Goal: Task Accomplishment & Management: Use online tool/utility

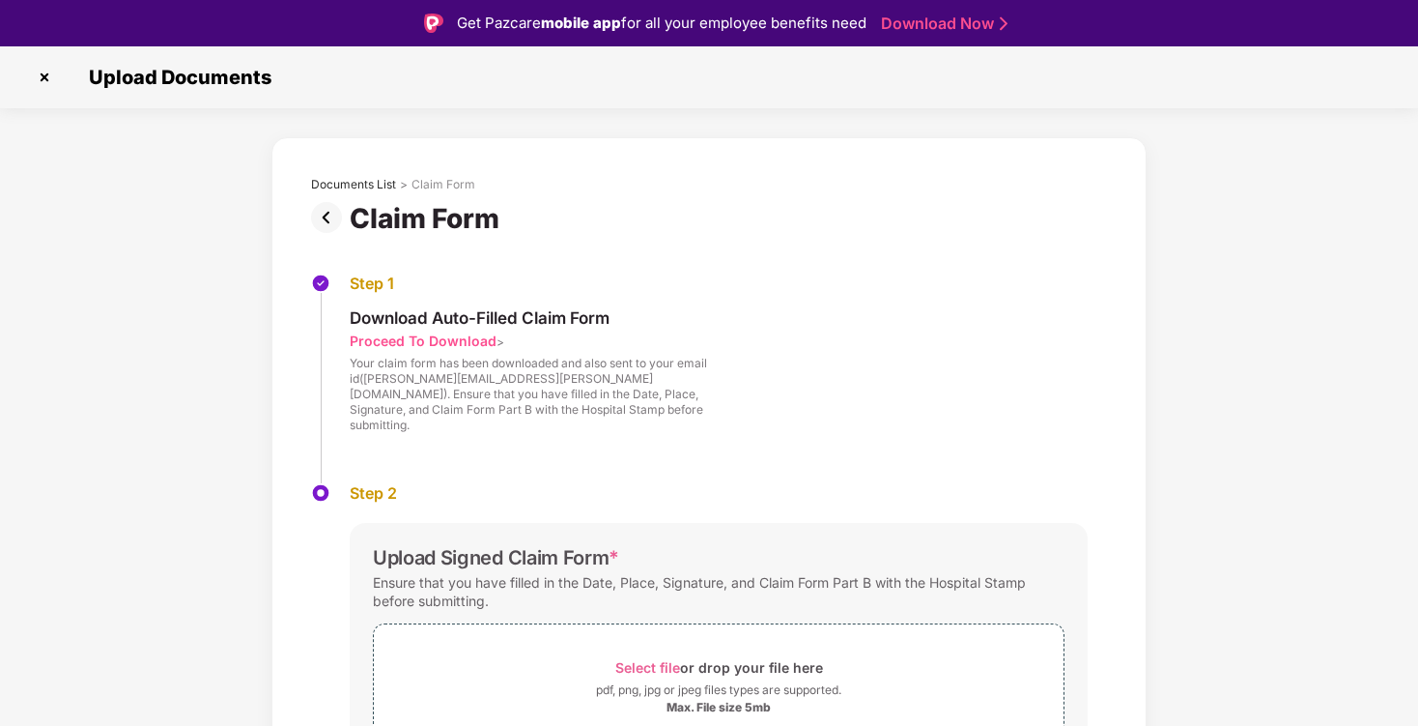
scroll to position [46, 0]
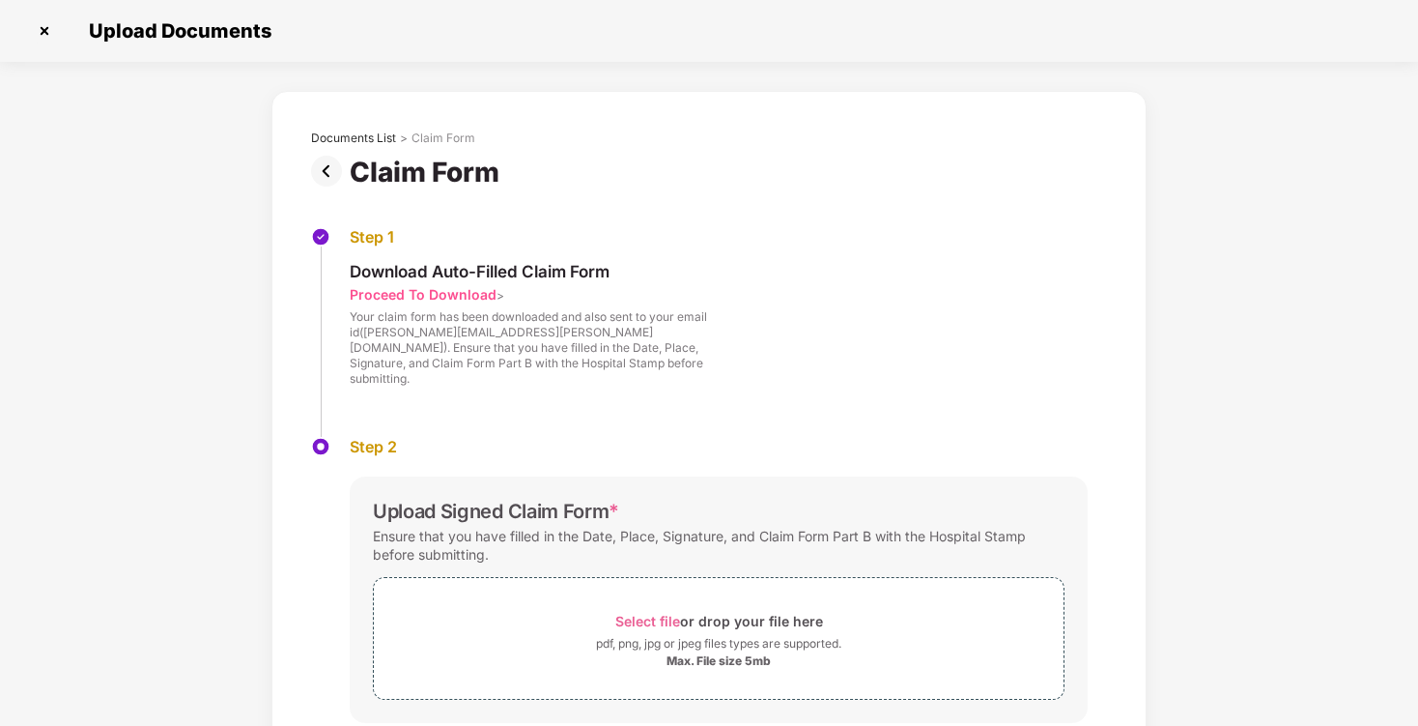
click at [36, 25] on img at bounding box center [44, 30] width 31 height 31
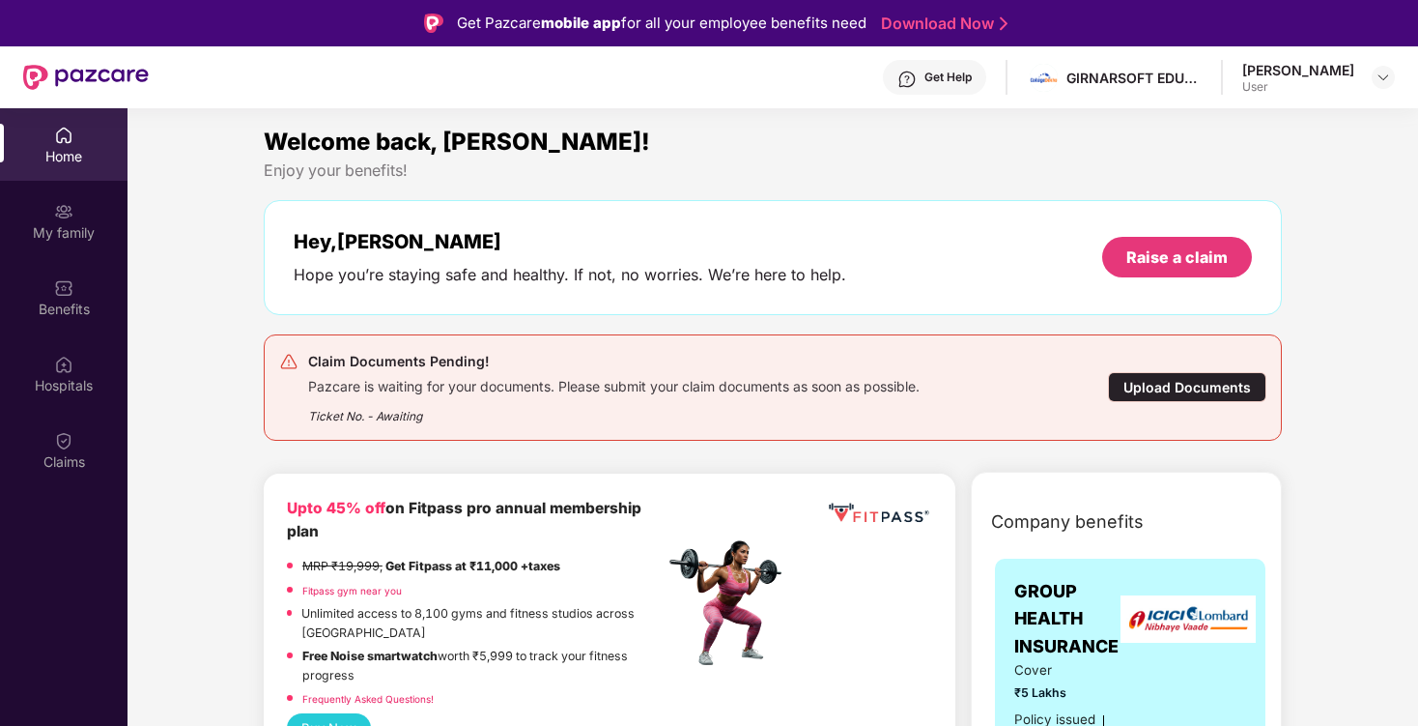
click at [1169, 386] on div "Upload Documents" at bounding box center [1187, 387] width 158 height 30
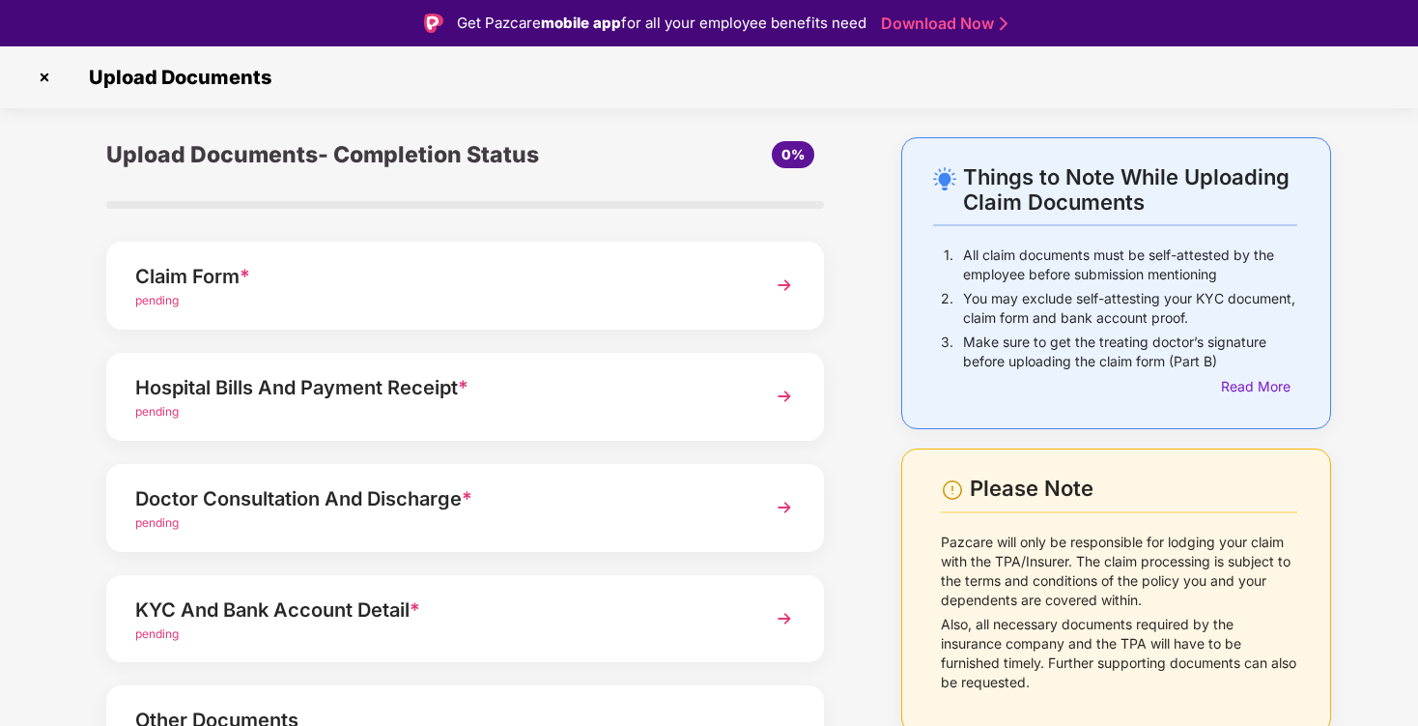
click at [652, 411] on div "pending" at bounding box center [437, 412] width 605 height 18
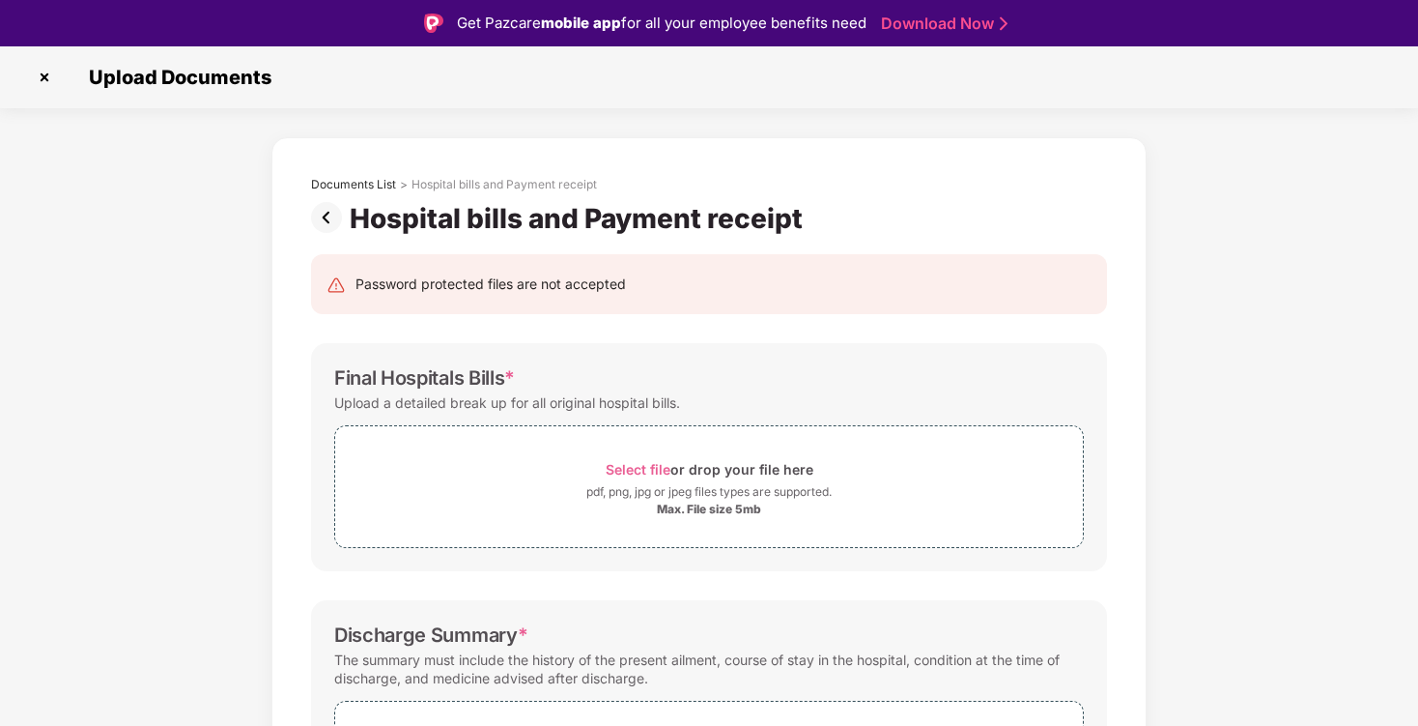
click at [321, 220] on img at bounding box center [330, 217] width 39 height 31
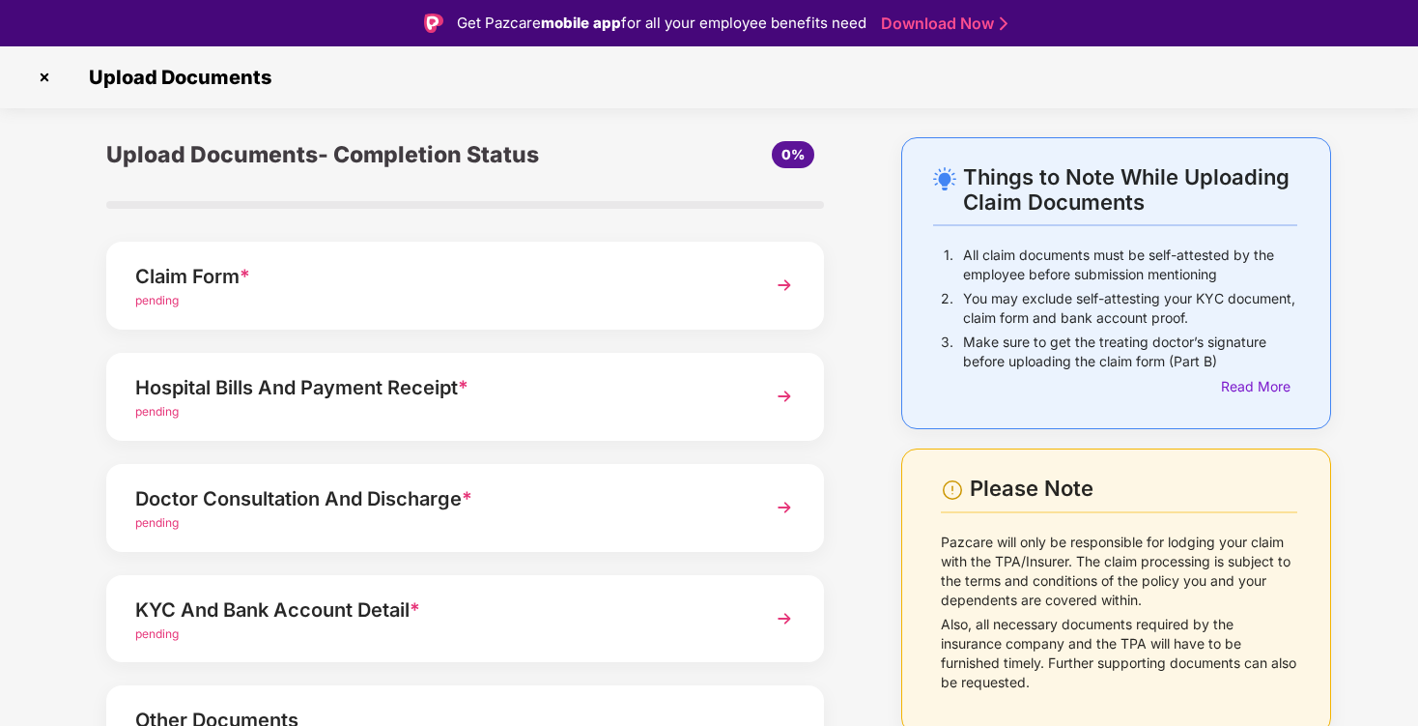
scroll to position [128, 0]
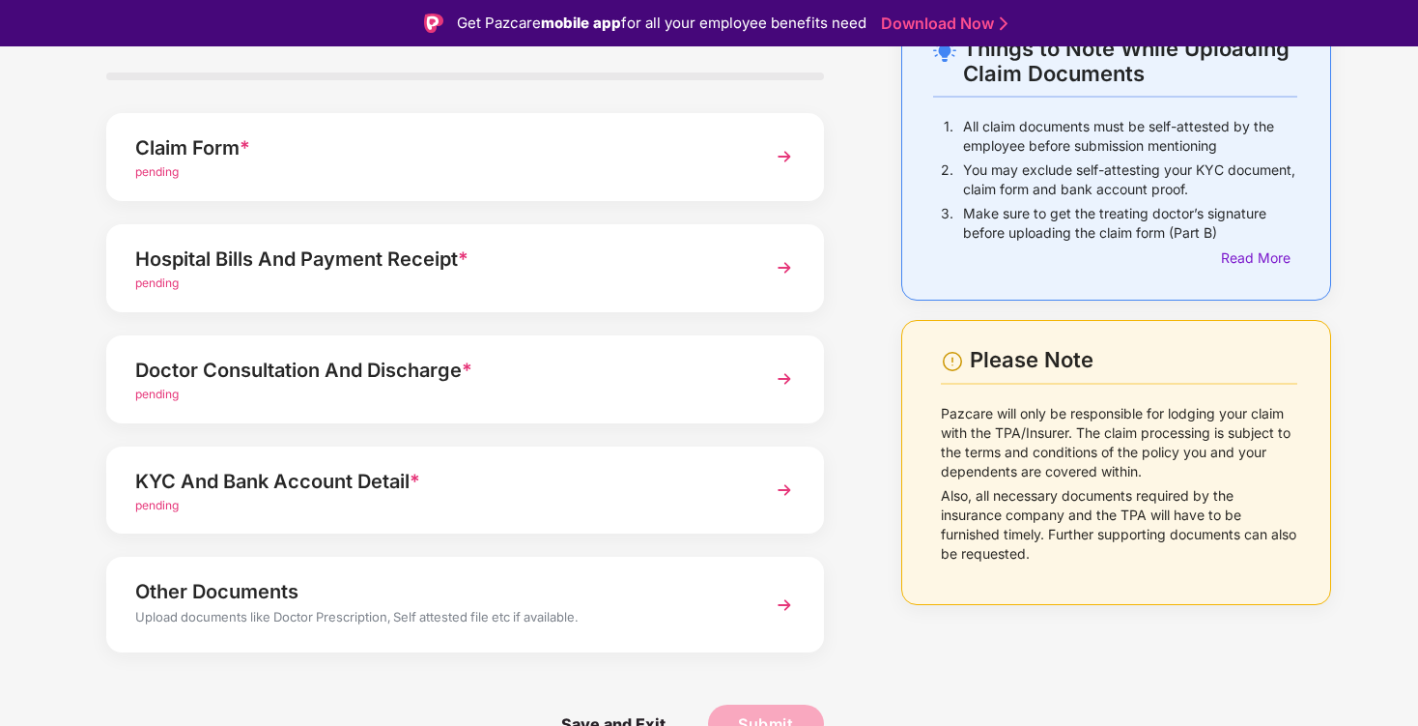
click at [786, 377] on img at bounding box center [784, 378] width 35 height 35
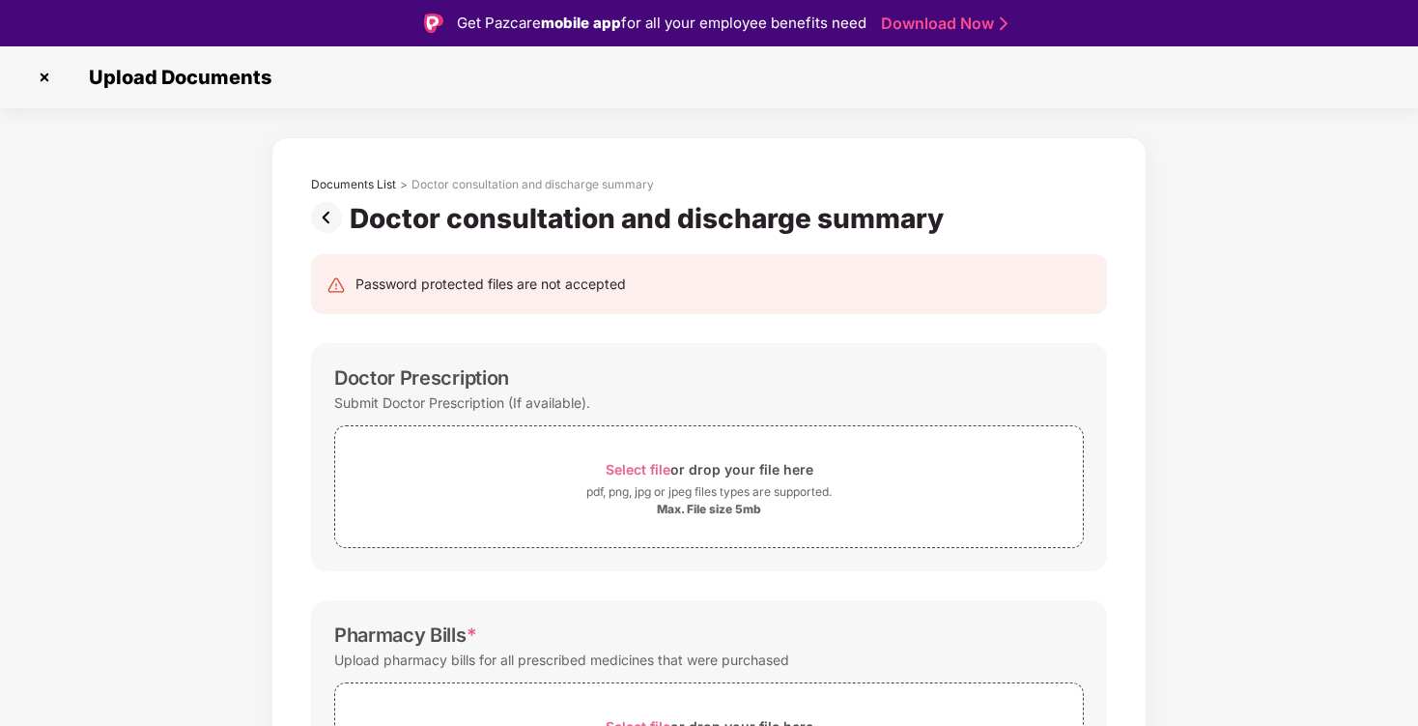
click at [331, 213] on img at bounding box center [330, 217] width 39 height 31
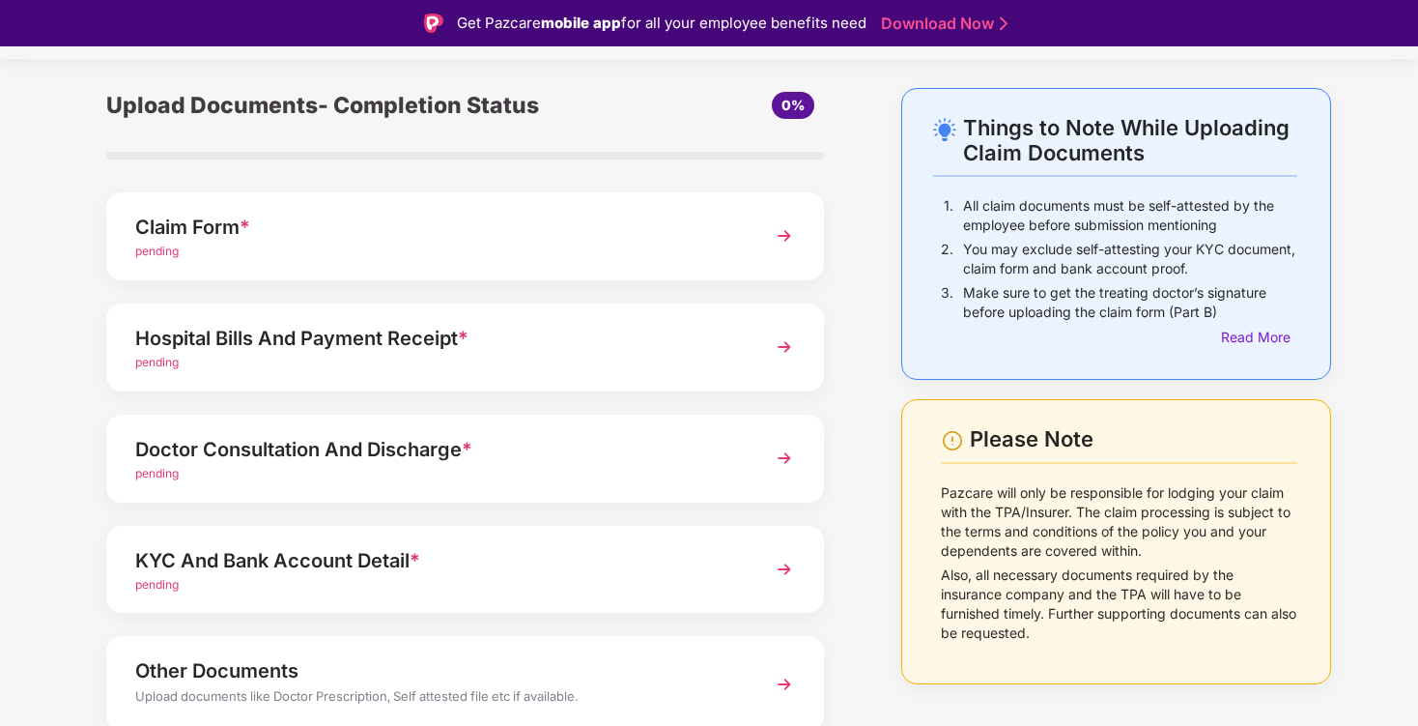
scroll to position [128, 0]
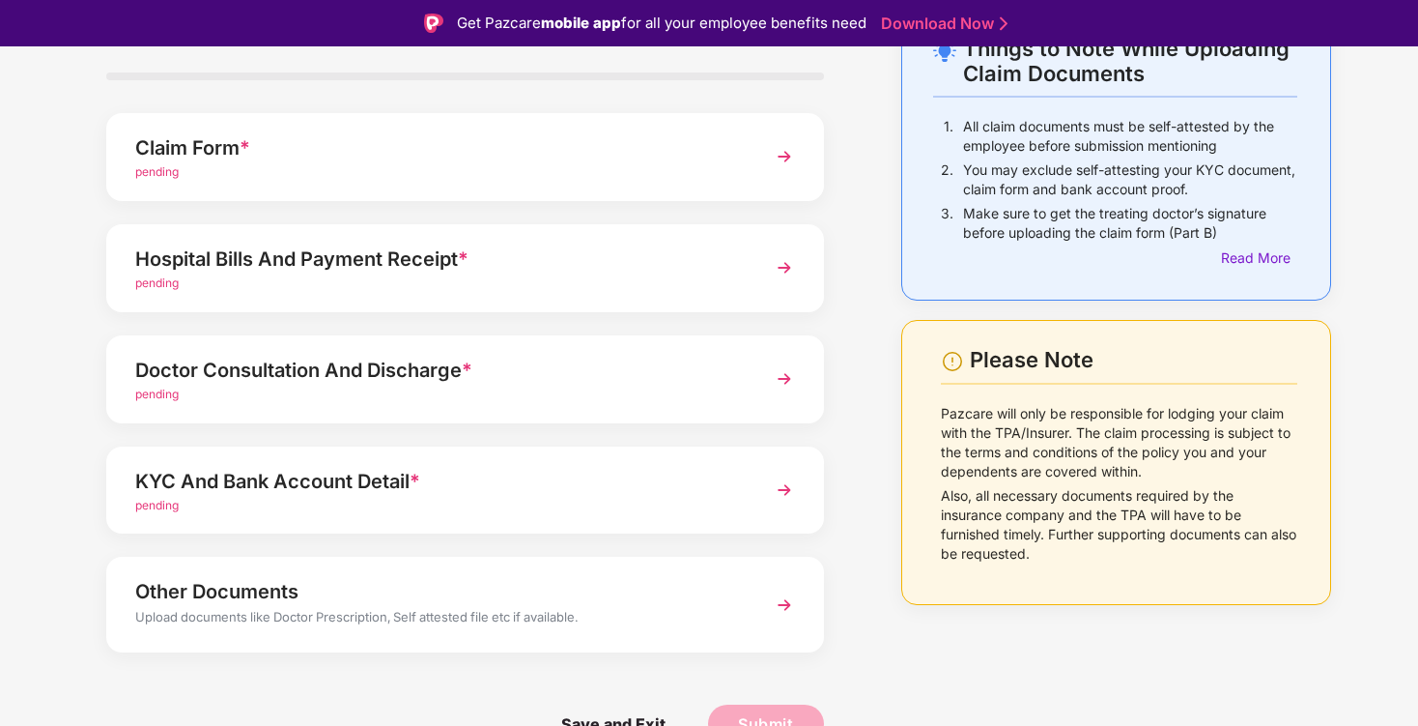
click at [789, 492] on img at bounding box center [784, 489] width 35 height 35
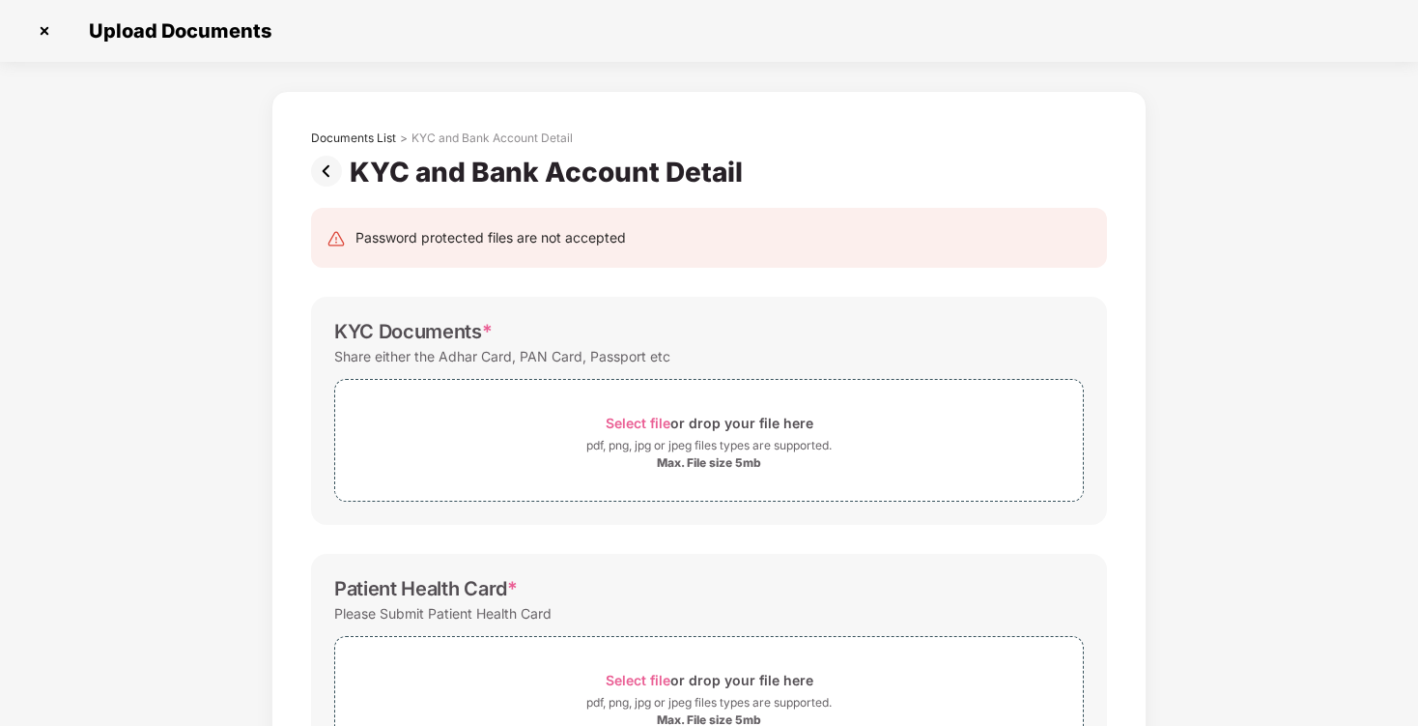
click at [333, 162] on img at bounding box center [330, 171] width 39 height 31
